Goal: Task Accomplishment & Management: Complete application form

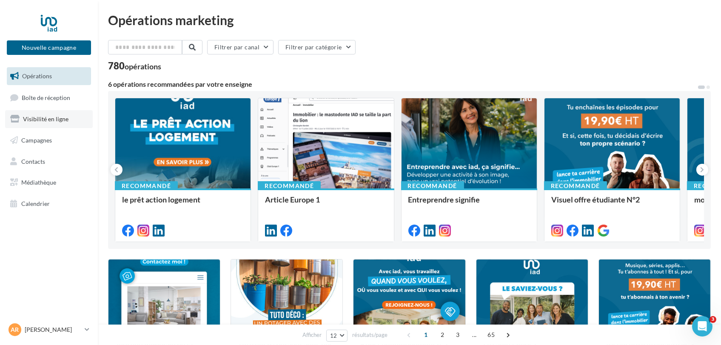
click at [51, 118] on span "Visibilité en ligne" at bounding box center [46, 118] width 46 height 7
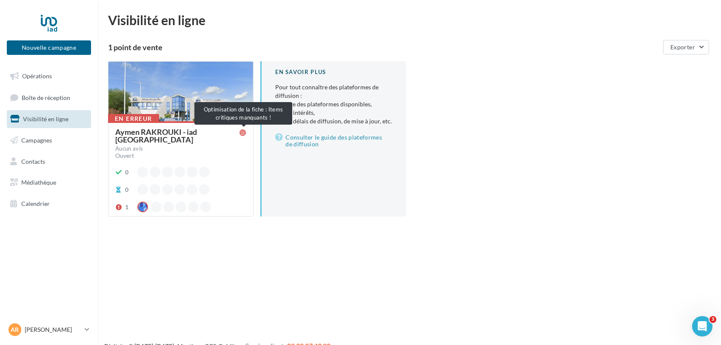
click at [243, 132] on icon at bounding box center [243, 132] width 7 height 7
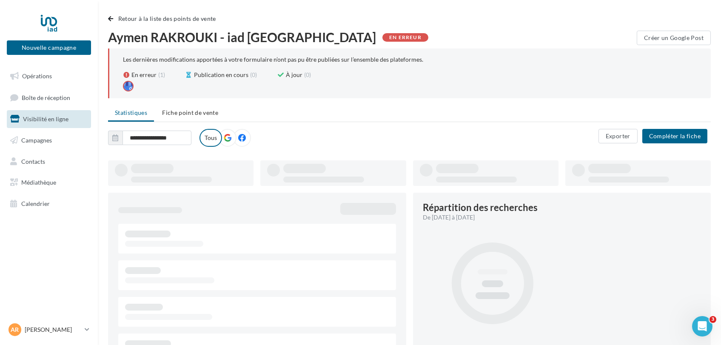
type input "**********"
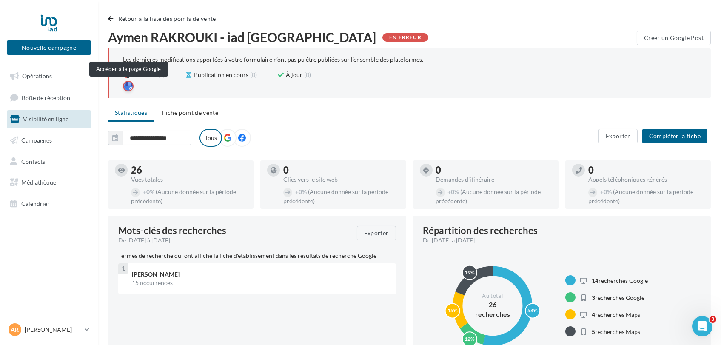
click at [129, 86] on div at bounding box center [128, 86] width 11 height 11
click at [662, 134] on button "Compléter la fiche" at bounding box center [674, 136] width 65 height 14
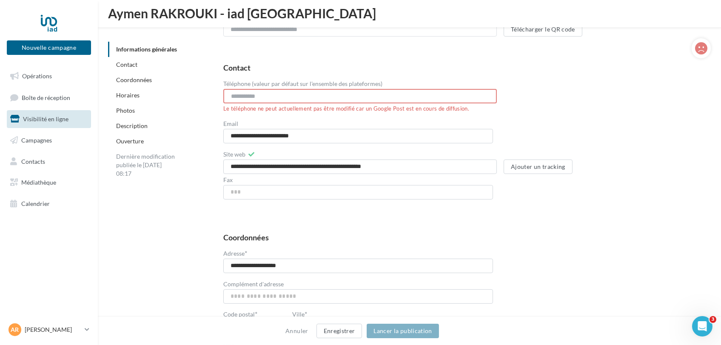
scroll to position [359, 0]
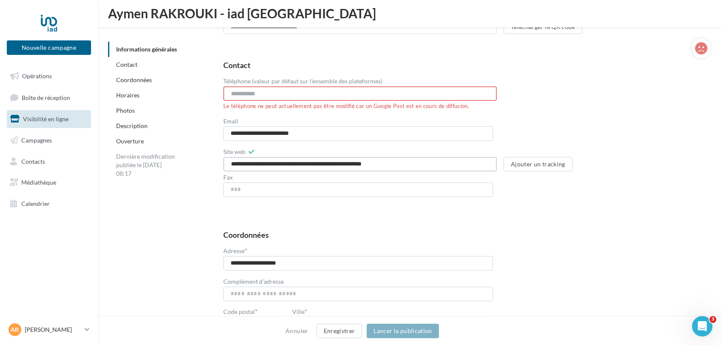
drag, startPoint x: 402, startPoint y: 164, endPoint x: 223, endPoint y: 166, distance: 179.5
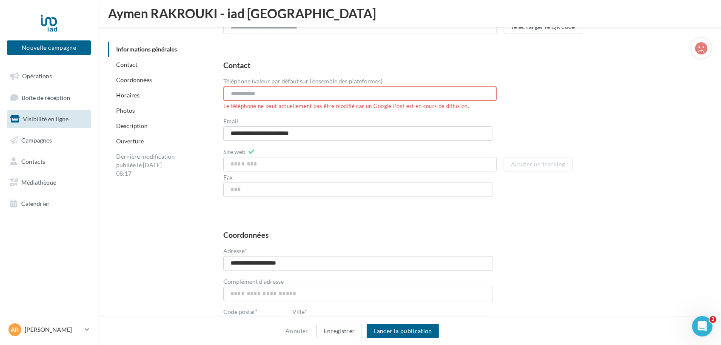
click at [520, 191] on div "**********" at bounding box center [460, 132] width 474 height 143
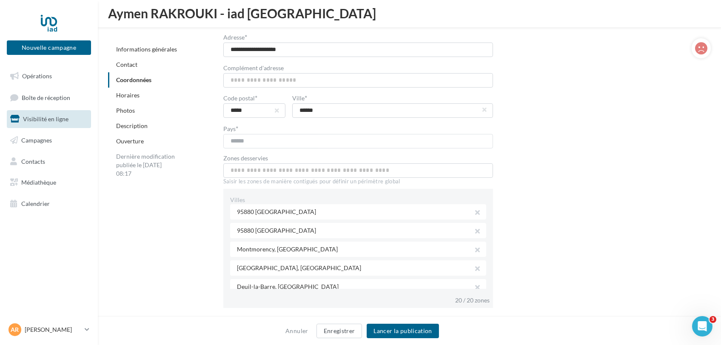
scroll to position [578, 0]
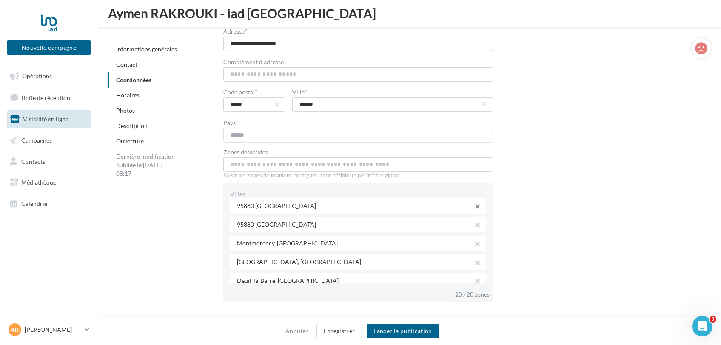
click at [471, 202] on button "button" at bounding box center [474, 208] width 7 height 12
click at [473, 202] on button "button" at bounding box center [474, 208] width 7 height 12
click at [473, 203] on button "button" at bounding box center [474, 208] width 7 height 12
click at [474, 223] on button "button" at bounding box center [474, 226] width 7 height 12
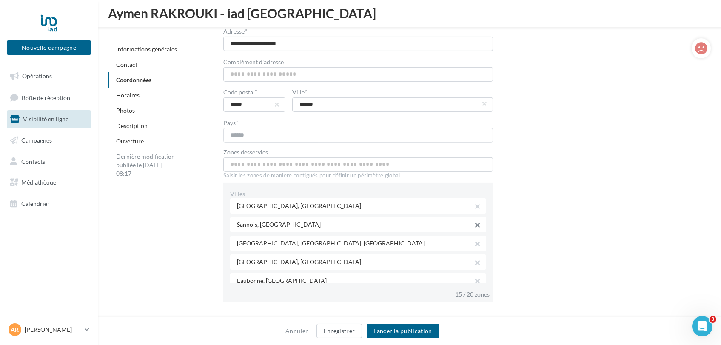
click at [474, 223] on button "button" at bounding box center [474, 226] width 7 height 12
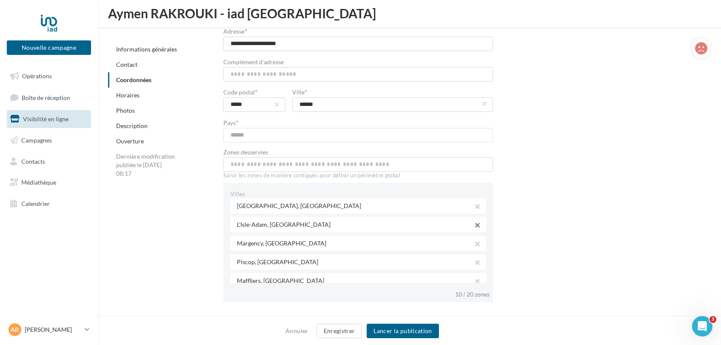
click at [474, 223] on button "button" at bounding box center [474, 226] width 7 height 12
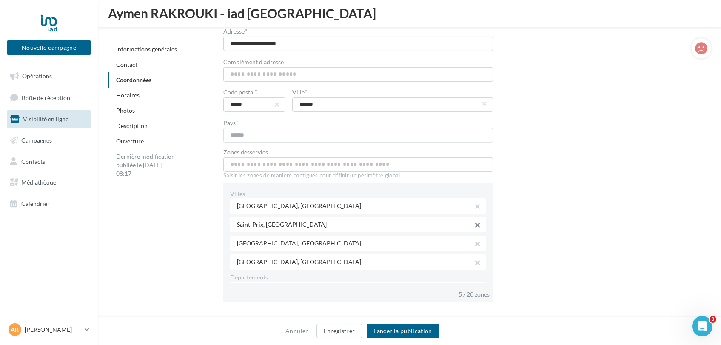
click at [474, 223] on button "button" at bounding box center [474, 226] width 7 height 12
click at [476, 225] on button "button" at bounding box center [474, 226] width 7 height 12
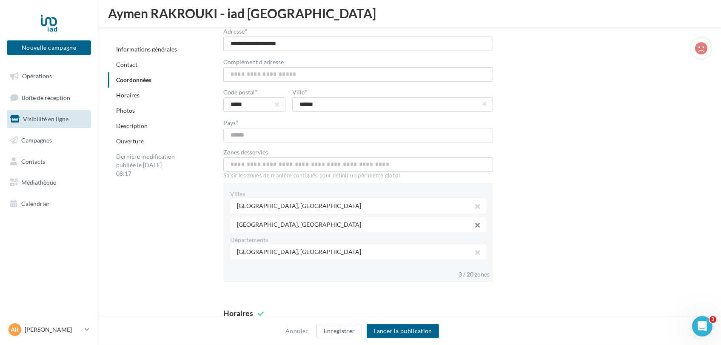
click at [476, 227] on button "button" at bounding box center [474, 226] width 7 height 12
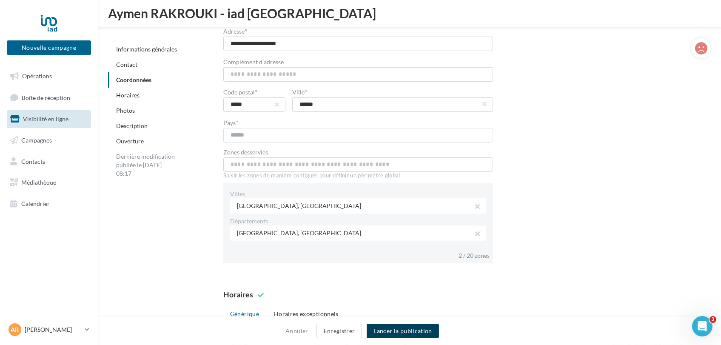
click at [395, 330] on button "Lancer la publication" at bounding box center [403, 331] width 72 height 14
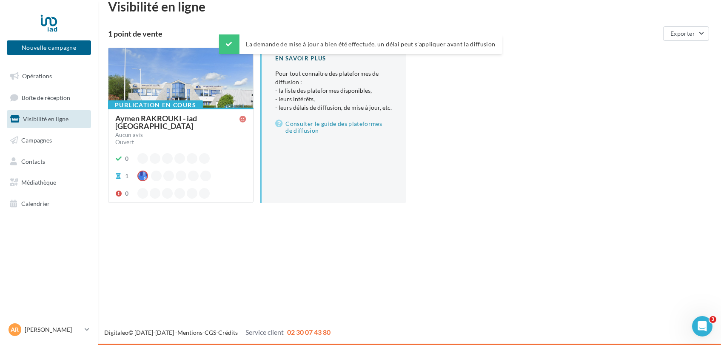
scroll to position [14, 0]
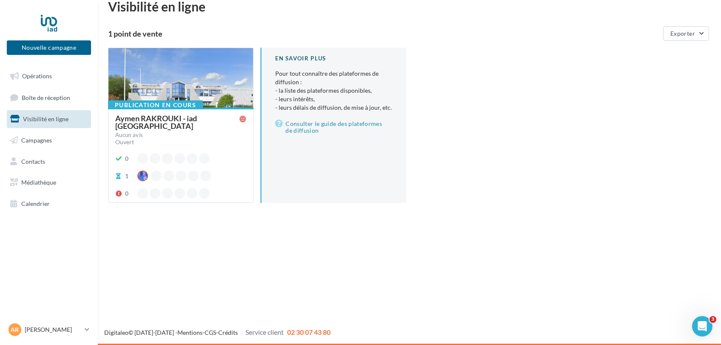
click at [203, 120] on div "Aymen RAKROUKI - iad France" at bounding box center [177, 121] width 124 height 15
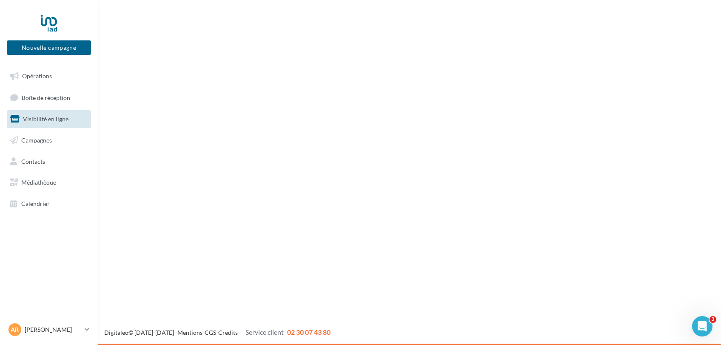
scroll to position [559, 0]
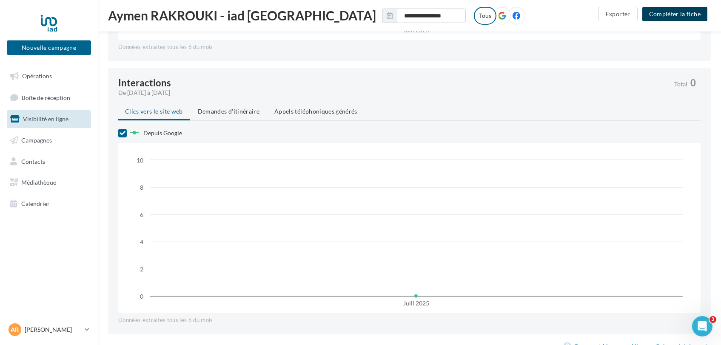
click at [665, 14] on button "Compléter la fiche" at bounding box center [674, 14] width 65 height 14
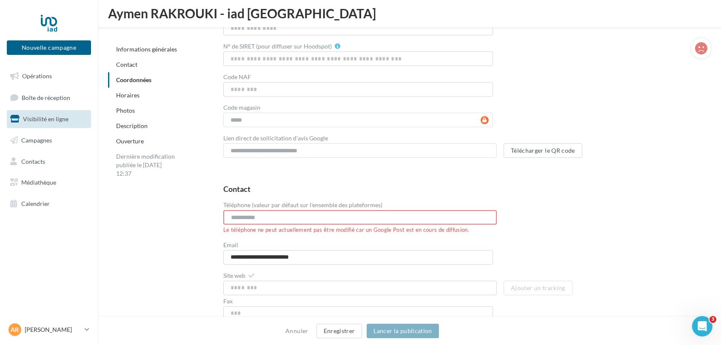
scroll to position [559, 0]
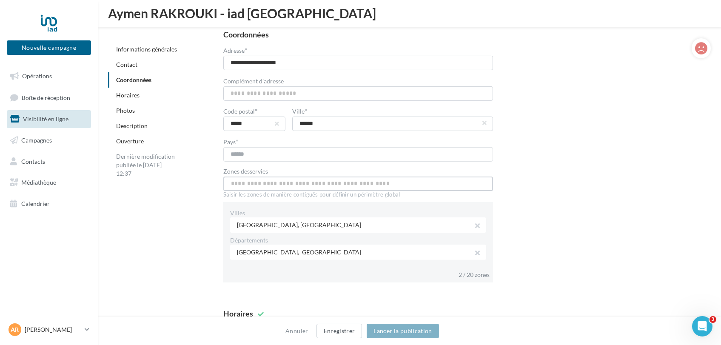
click at [294, 185] on input "text" at bounding box center [358, 184] width 270 height 14
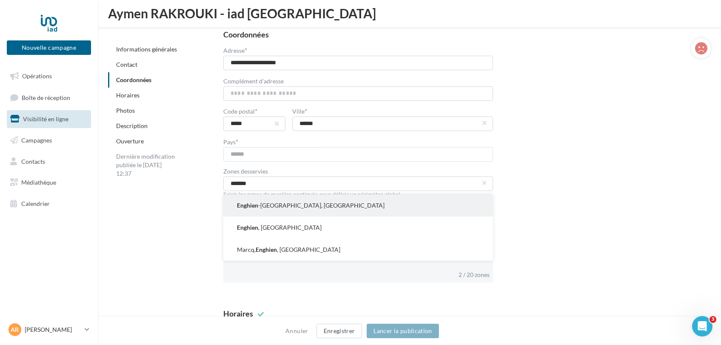
click at [293, 201] on button "Enghien -les-Bains, France" at bounding box center [358, 205] width 270 height 22
type input "**********"
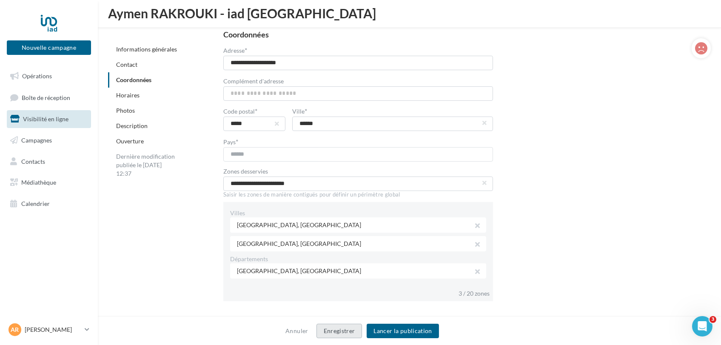
click at [343, 330] on button "Enregistrer" at bounding box center [340, 331] width 46 height 14
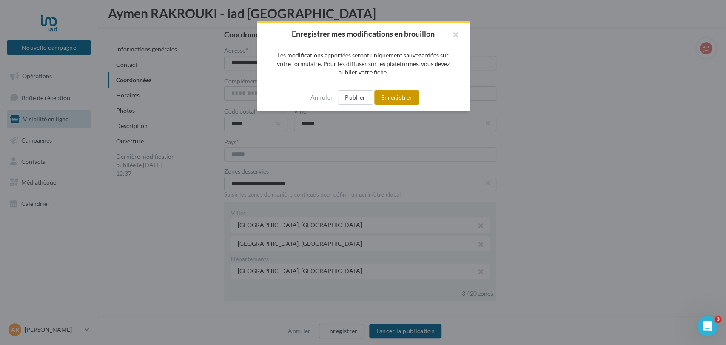
click at [382, 101] on button "Enregistrer" at bounding box center [396, 97] width 45 height 14
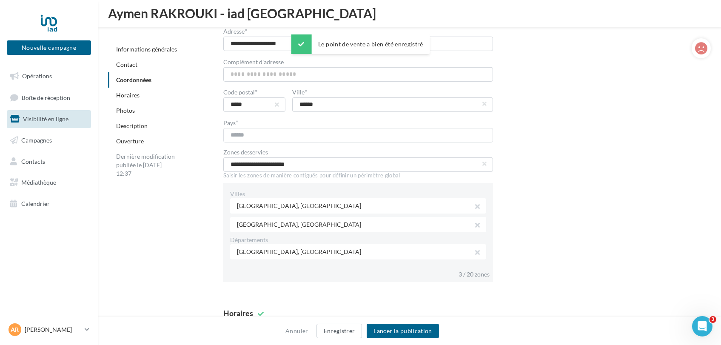
scroll to position [540, 0]
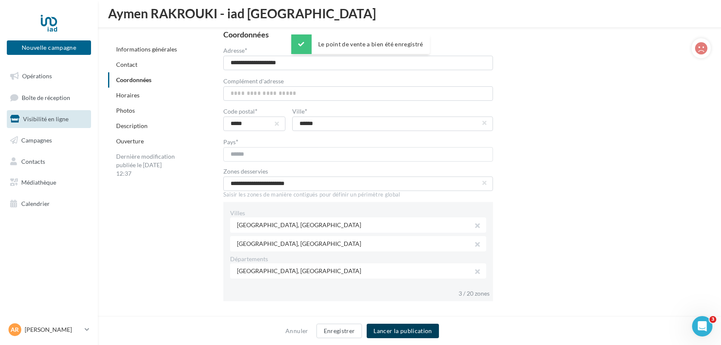
click at [404, 330] on button "Lancer la publication" at bounding box center [403, 331] width 72 height 14
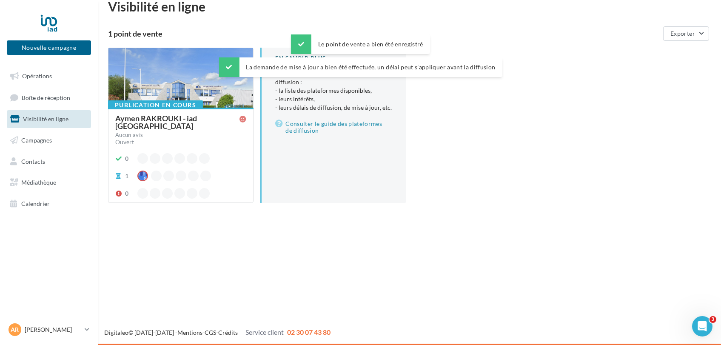
scroll to position [14, 0]
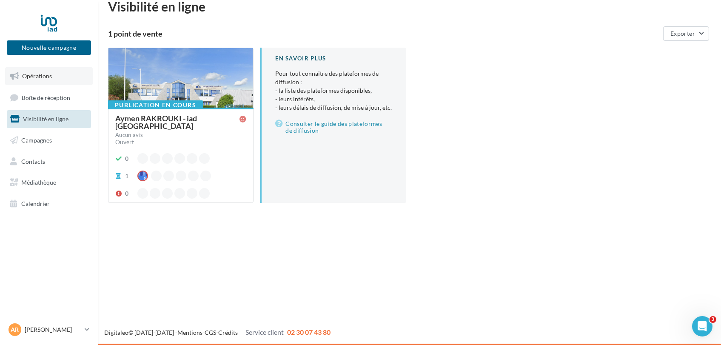
click at [42, 76] on span "Opérations" at bounding box center [37, 75] width 30 height 7
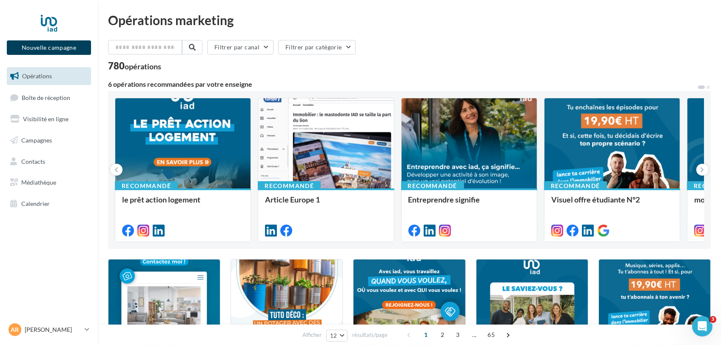
click at [68, 44] on button "Nouvelle campagne" at bounding box center [49, 47] width 84 height 14
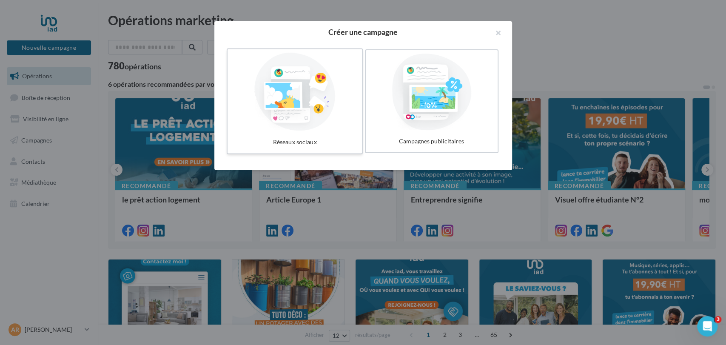
click at [309, 93] on div at bounding box center [295, 92] width 128 height 78
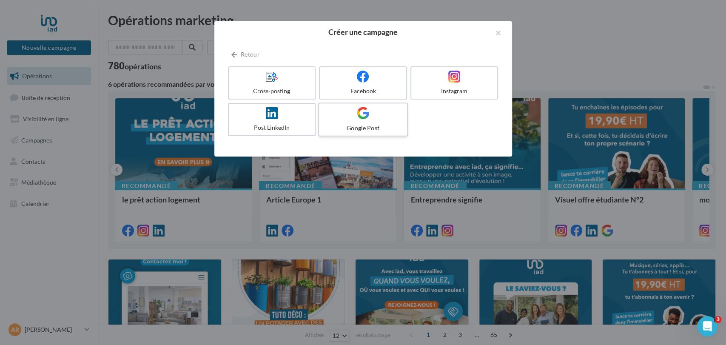
click at [371, 118] on div at bounding box center [362, 113] width 81 height 13
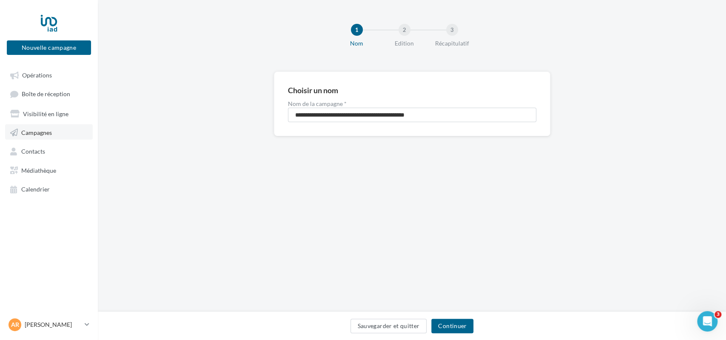
click at [49, 134] on span "Campagnes" at bounding box center [36, 131] width 31 height 7
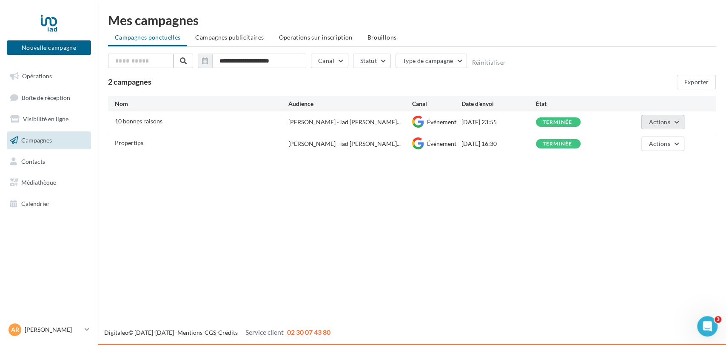
click at [651, 126] on button "Actions" at bounding box center [663, 122] width 43 height 14
click at [566, 177] on div "Nouvelle campagne Nouvelle campagne Opérations Boîte de réception Visibilité en…" at bounding box center [363, 172] width 726 height 345
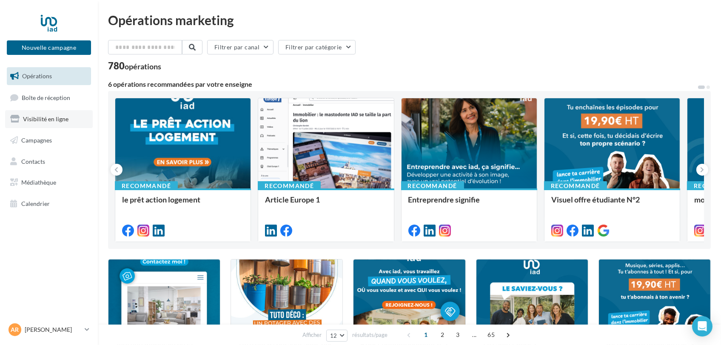
click at [57, 117] on span "Visibilité en ligne" at bounding box center [46, 118] width 46 height 7
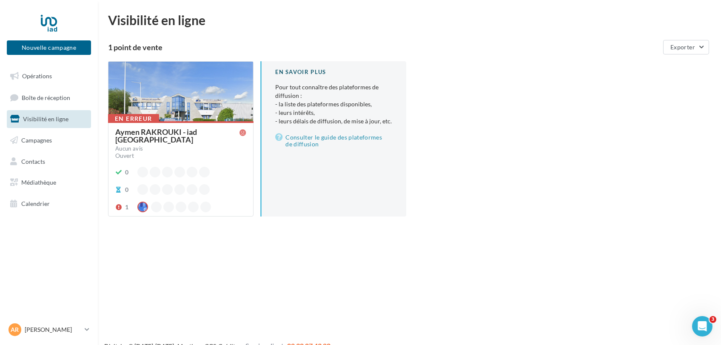
click at [177, 133] on div "Aymen RAKROUKI - iad [GEOGRAPHIC_DATA]" at bounding box center [177, 135] width 124 height 15
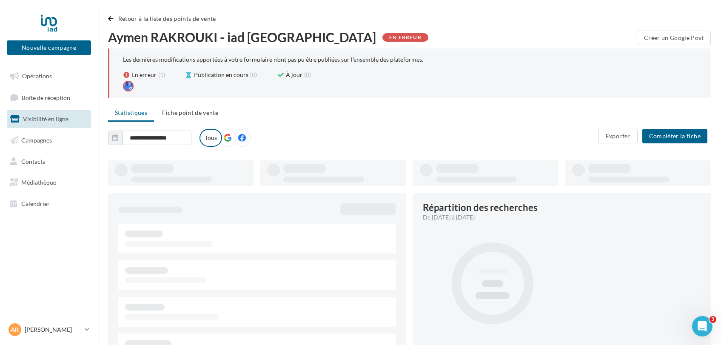
type input "**********"
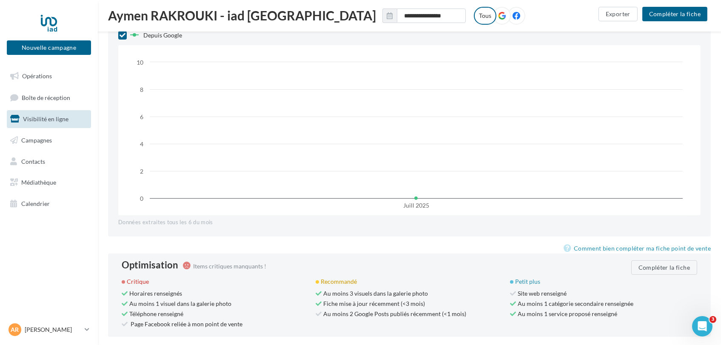
scroll to position [684, 0]
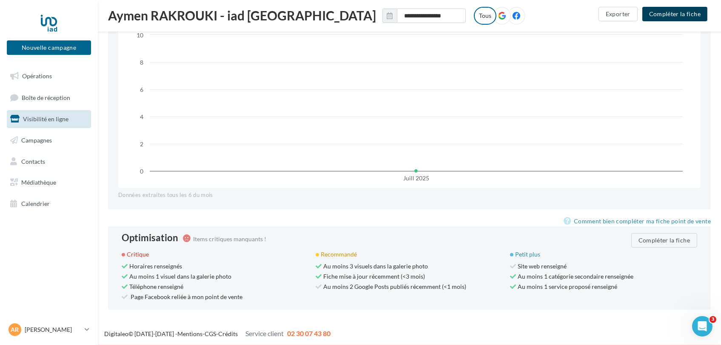
click at [681, 17] on button "Compléter la fiche" at bounding box center [674, 14] width 65 height 14
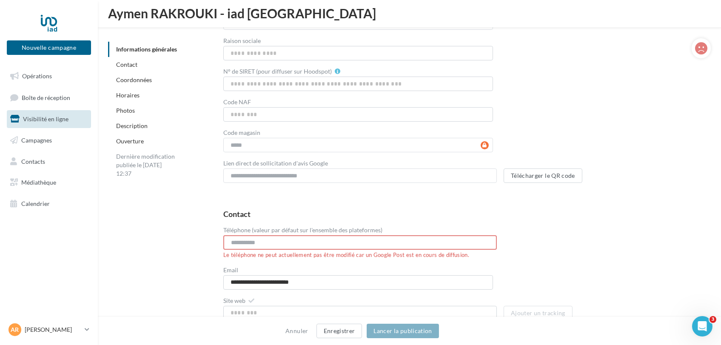
scroll to position [207, 0]
click at [245, 89] on input "N° de SIRET (pour diffuser sur Hoodspot)" at bounding box center [358, 86] width 270 height 14
paste input "**********"
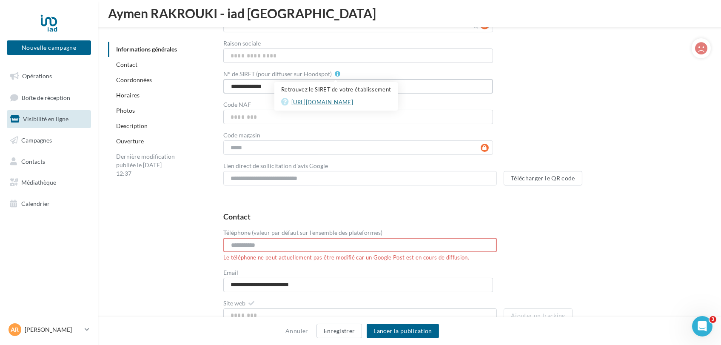
type input "**********"
click at [340, 103] on link "https://www.societe.com/" at bounding box center [336, 102] width 110 height 10
click at [229, 85] on input "**********" at bounding box center [358, 86] width 270 height 14
click at [251, 55] on input "Raison sociale" at bounding box center [358, 56] width 270 height 14
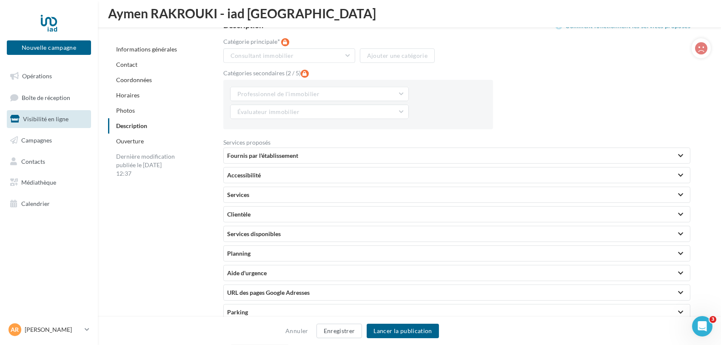
scroll to position [1718, 0]
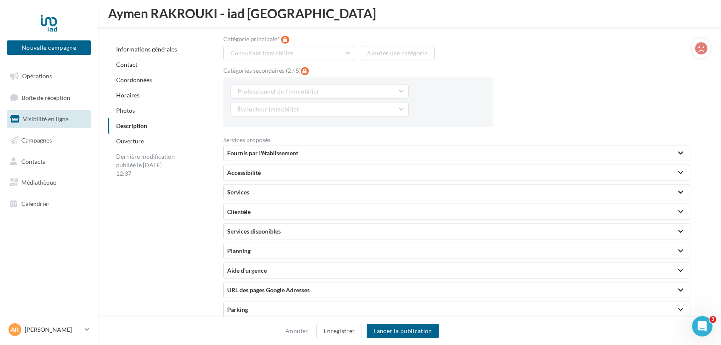
click at [380, 150] on div "Fournis par l'établissement" at bounding box center [456, 153] width 459 height 9
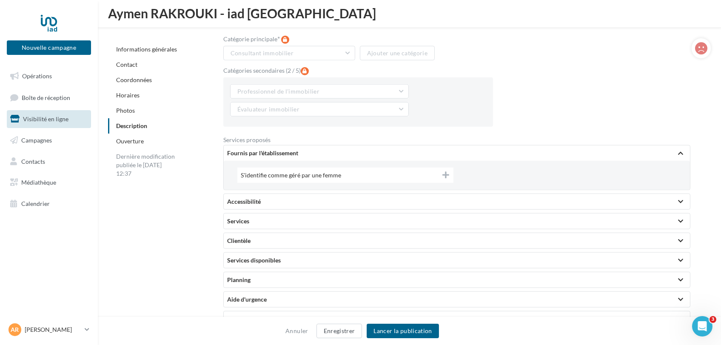
click at [380, 150] on div "Fournis par l'établissement" at bounding box center [456, 153] width 459 height 9
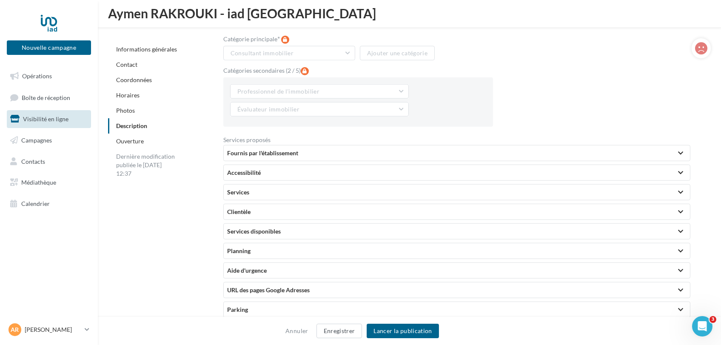
click at [279, 173] on div "Accessibilité" at bounding box center [456, 172] width 459 height 9
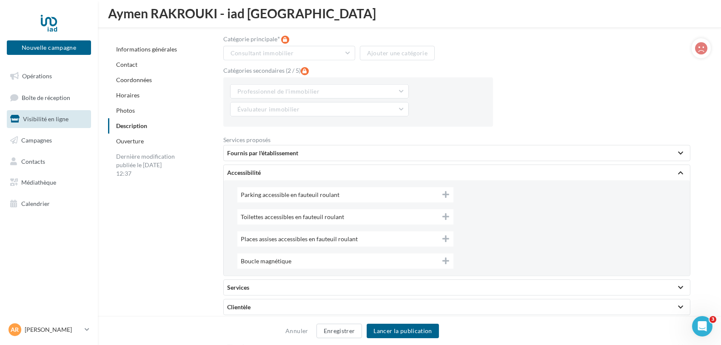
click at [276, 172] on div "Accessibilité" at bounding box center [456, 172] width 459 height 9
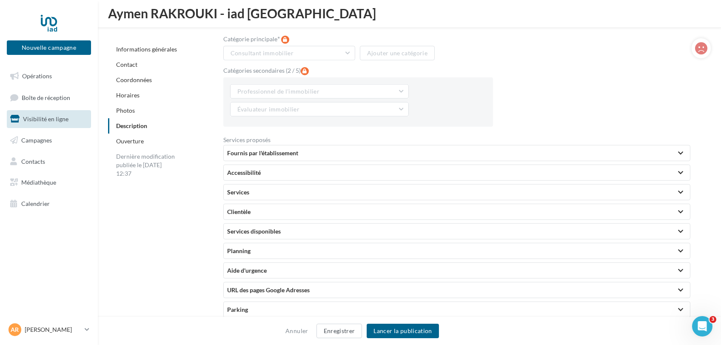
click at [259, 191] on div "Services" at bounding box center [456, 192] width 459 height 9
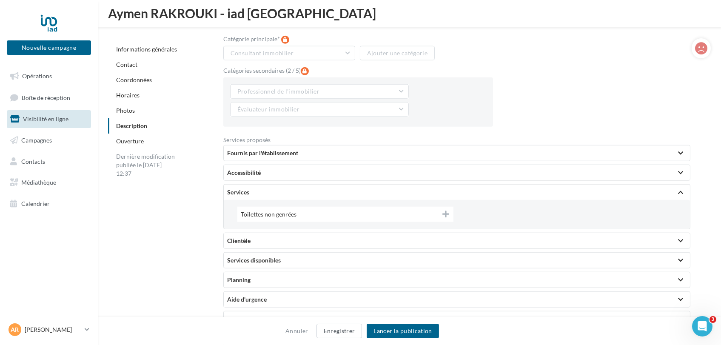
click at [258, 189] on div "Services" at bounding box center [456, 192] width 459 height 9
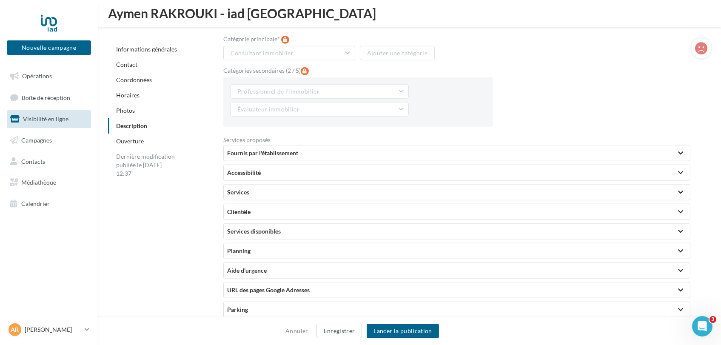
click at [257, 208] on div "Clientèle" at bounding box center [456, 212] width 459 height 9
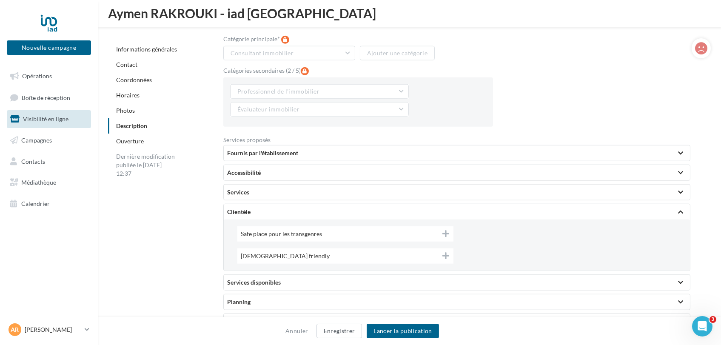
click at [257, 208] on div "Clientèle" at bounding box center [456, 212] width 459 height 9
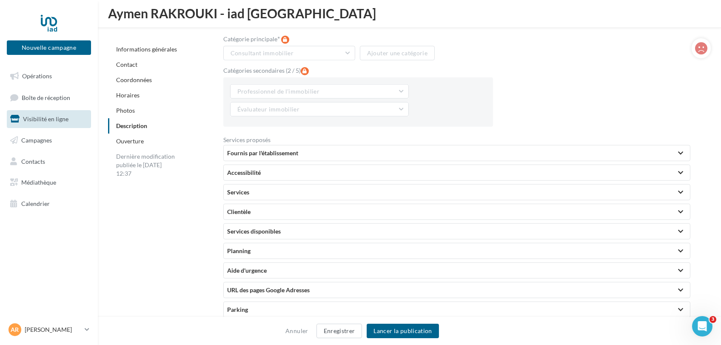
click at [262, 229] on div "Services disponibles" at bounding box center [456, 231] width 459 height 9
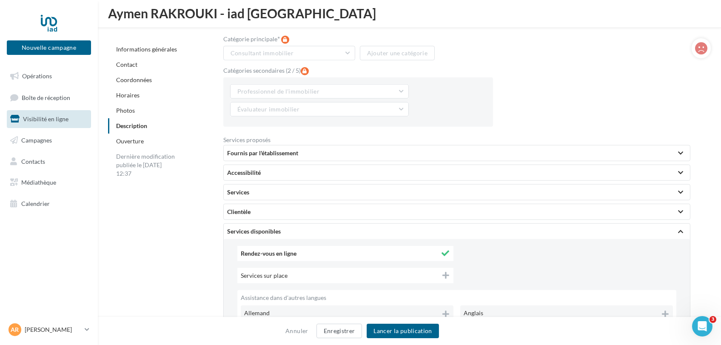
click at [262, 229] on div "Services disponibles" at bounding box center [456, 231] width 459 height 9
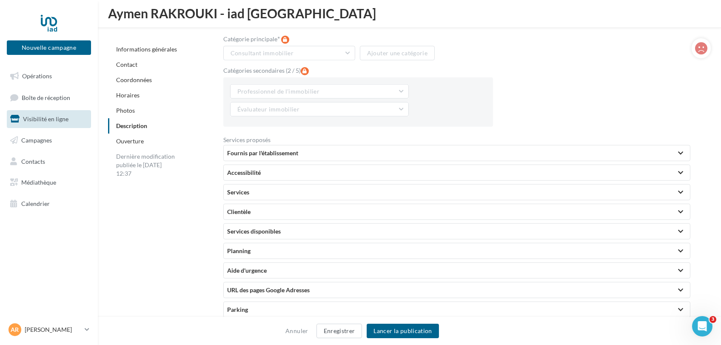
click at [279, 249] on div "Planning" at bounding box center [456, 251] width 459 height 9
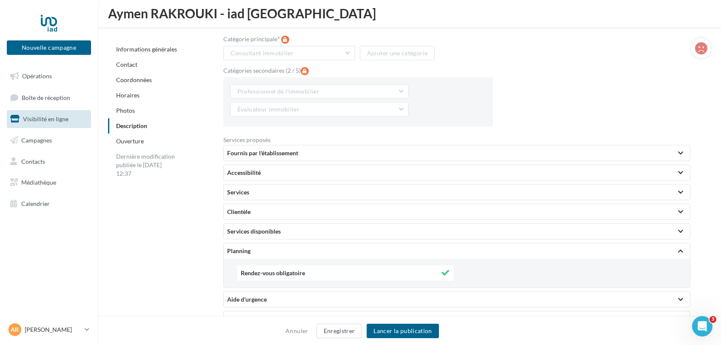
click at [279, 249] on div "Planning" at bounding box center [456, 251] width 459 height 9
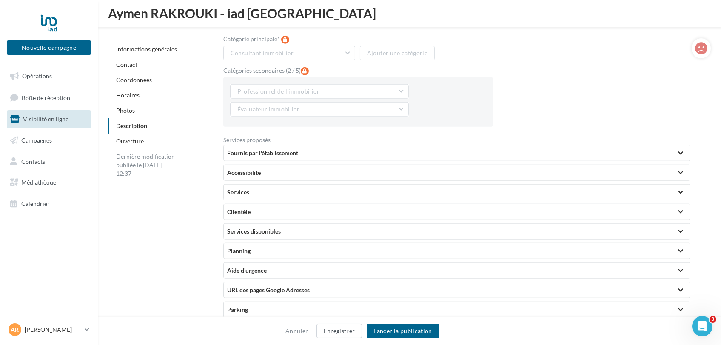
click at [277, 266] on div "Aide d'urgence" at bounding box center [456, 270] width 459 height 9
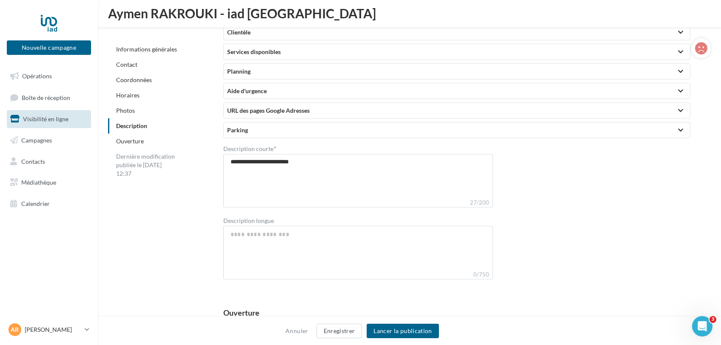
click at [293, 108] on div "URL des pages Google Adresses" at bounding box center [456, 110] width 459 height 9
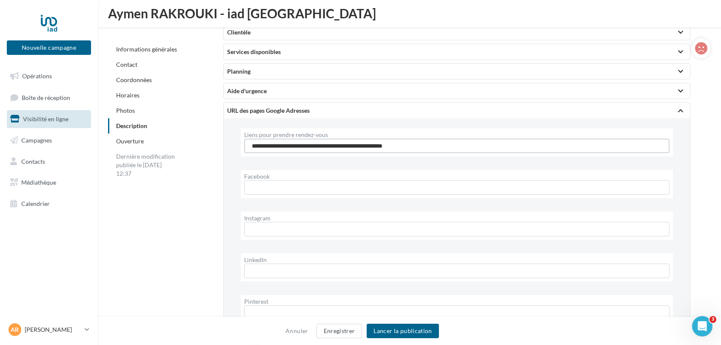
drag, startPoint x: 430, startPoint y: 148, endPoint x: 239, endPoint y: 148, distance: 191.0
click at [239, 148] on div "**********" at bounding box center [456, 142] width 439 height 28
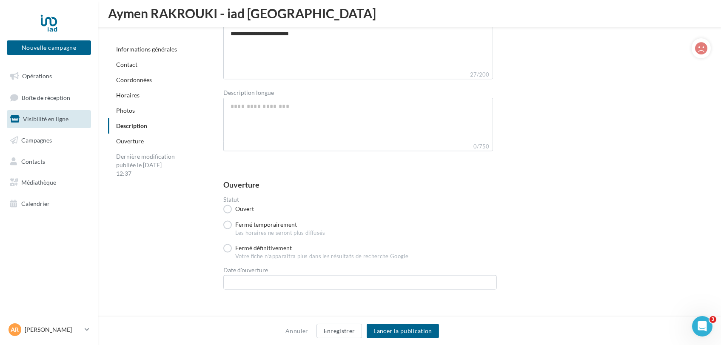
scroll to position [2454, 0]
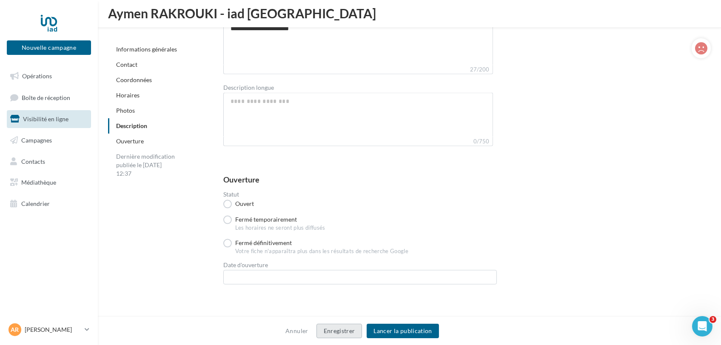
click at [339, 331] on button "Enregistrer" at bounding box center [340, 331] width 46 height 14
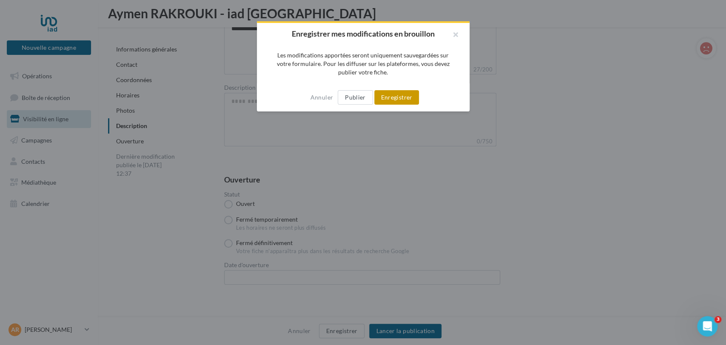
click at [395, 95] on button "Enregistrer" at bounding box center [396, 97] width 45 height 14
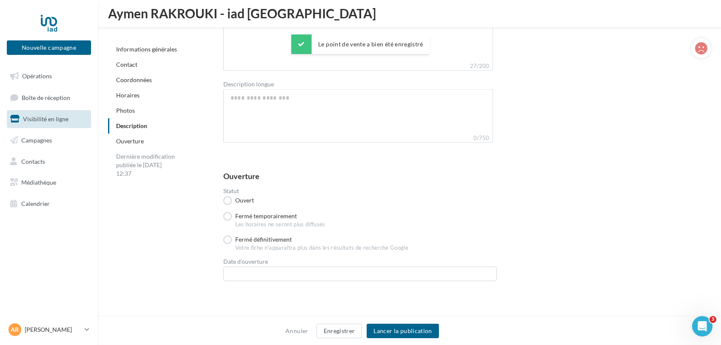
scroll to position [2434, 0]
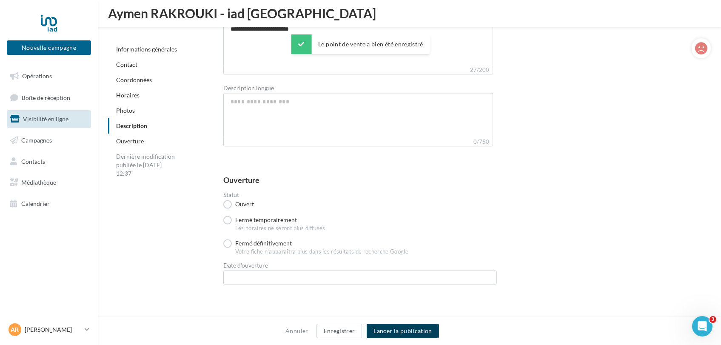
click at [389, 325] on button "Lancer la publication" at bounding box center [403, 331] width 72 height 14
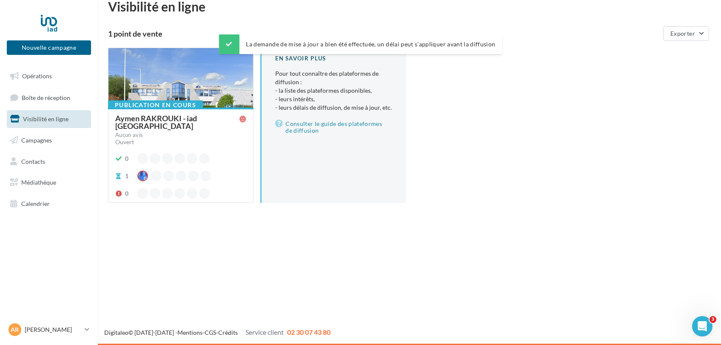
scroll to position [14, 0]
